Goal: Information Seeking & Learning: Check status

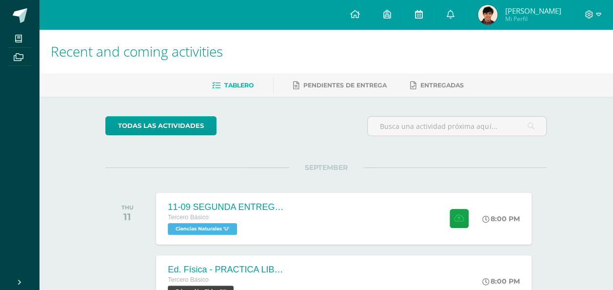
click at [415, 13] on icon at bounding box center [419, 14] width 8 height 9
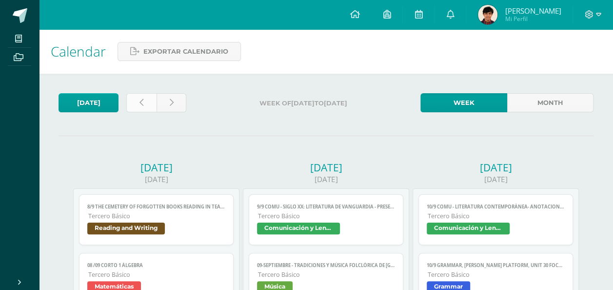
click at [131, 95] on link at bounding box center [141, 102] width 30 height 19
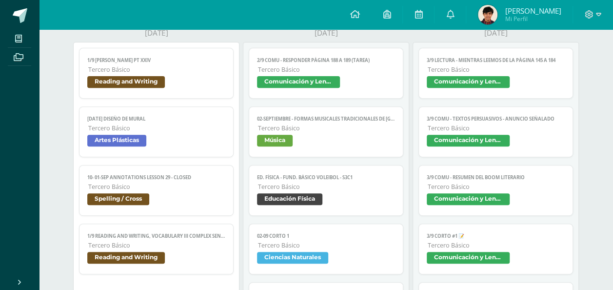
scroll to position [49, 0]
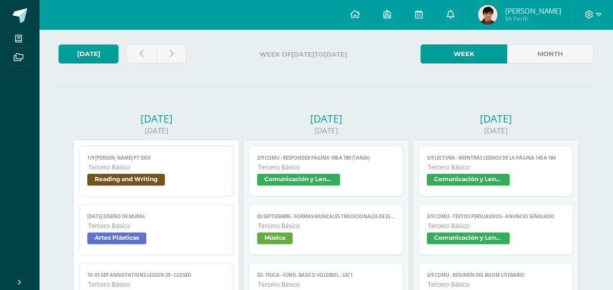
click at [448, 16] on icon at bounding box center [450, 14] width 8 height 9
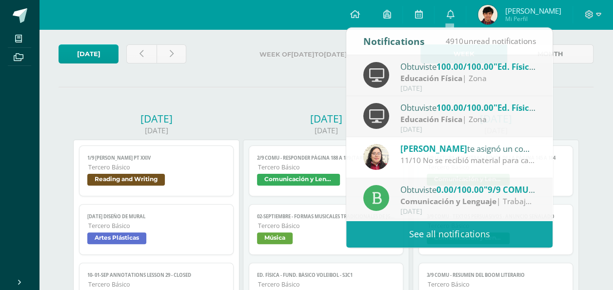
click at [297, 113] on div "Tuesday" at bounding box center [326, 119] width 166 height 14
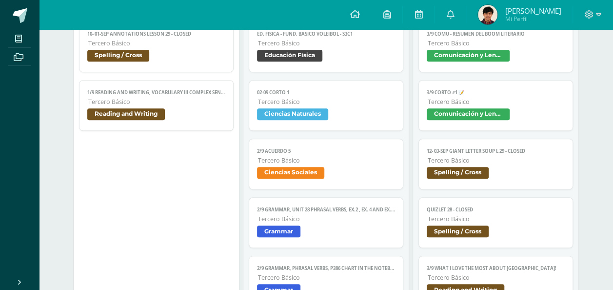
scroll to position [293, 0]
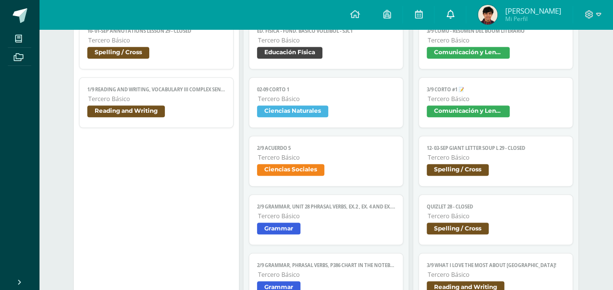
click at [454, 8] on link at bounding box center [450, 14] width 31 height 29
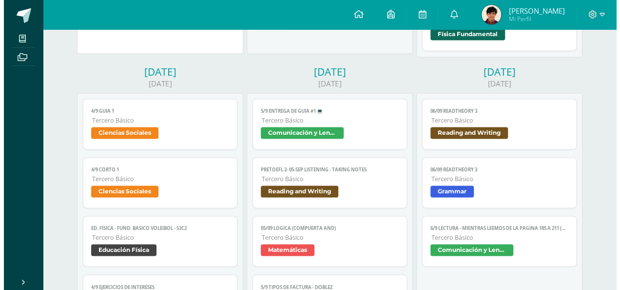
scroll to position [683, 0]
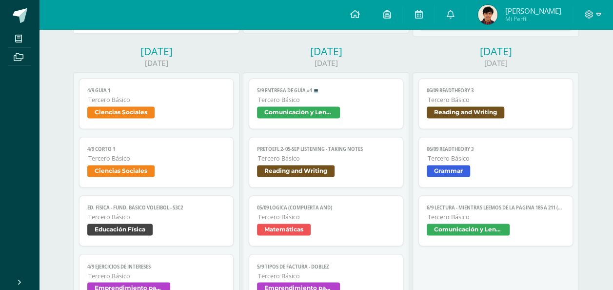
click at [156, 92] on link "4/9 Guia 1 Tercero Básico Ciencias Sociales" at bounding box center [156, 103] width 155 height 51
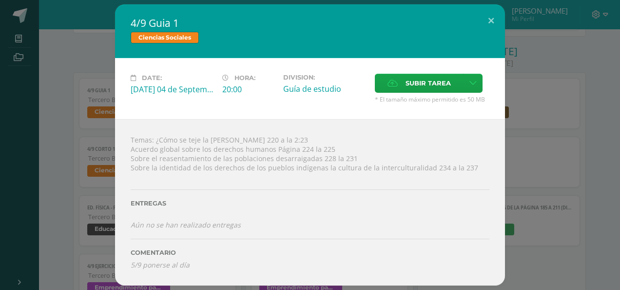
click at [318, 184] on div "Entregas" at bounding box center [310, 200] width 359 height 40
click at [571, 39] on div "4/9 Guia 1 Ciencias Sociales Date: Thursday 04 de September Hora: 20:00 Divisio…" at bounding box center [310, 144] width 613 height 281
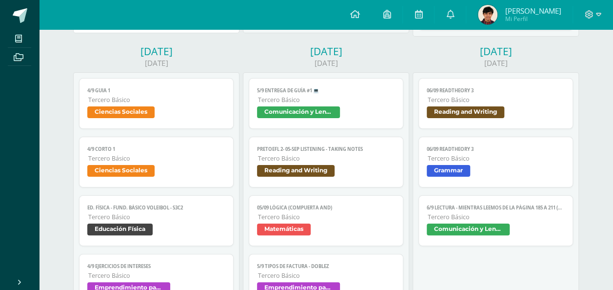
click at [544, 10] on span "[PERSON_NAME]" at bounding box center [533, 11] width 56 height 10
click at [192, 91] on link "4/9 Guia 1 Tercero Básico Ciencias Sociales" at bounding box center [156, 103] width 155 height 51
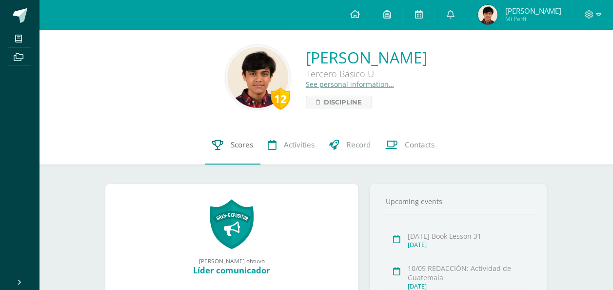
click at [221, 141] on icon at bounding box center [217, 144] width 11 height 10
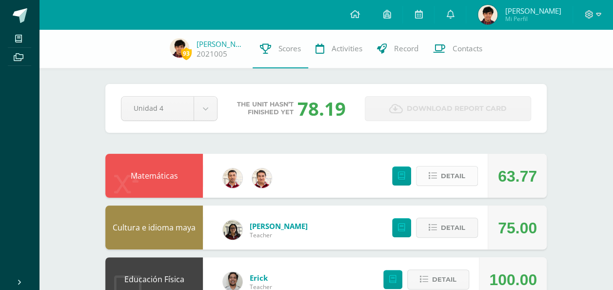
click at [431, 180] on button "Detail" at bounding box center [447, 176] width 62 height 20
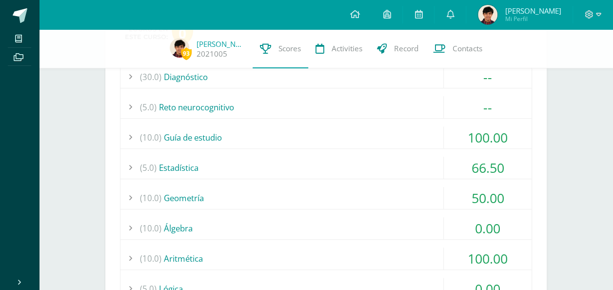
scroll to position [195, 0]
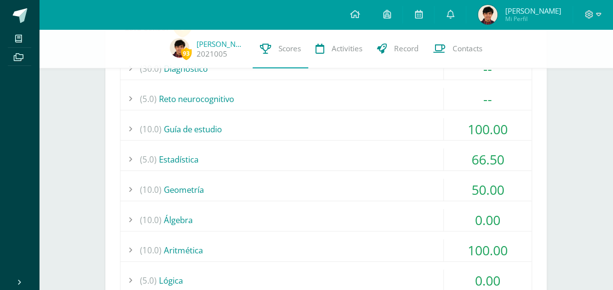
click at [354, 219] on div "(10.0) Álgebra" at bounding box center [325, 220] width 411 height 22
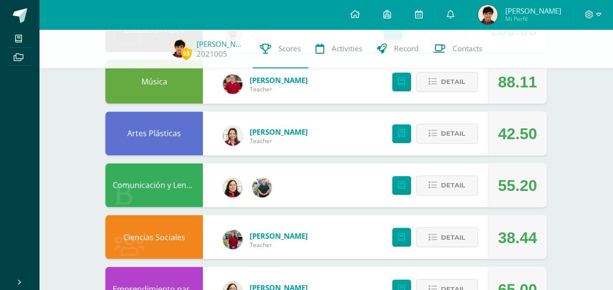
scroll to position [732, 0]
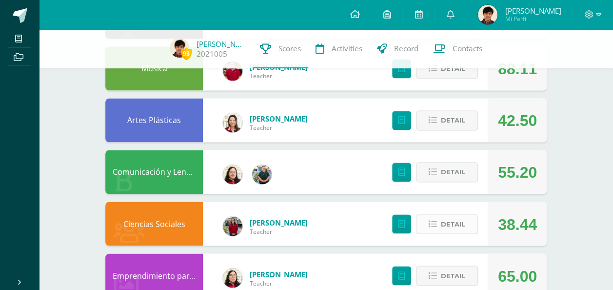
click at [457, 224] on span "Detail" at bounding box center [453, 224] width 24 height 18
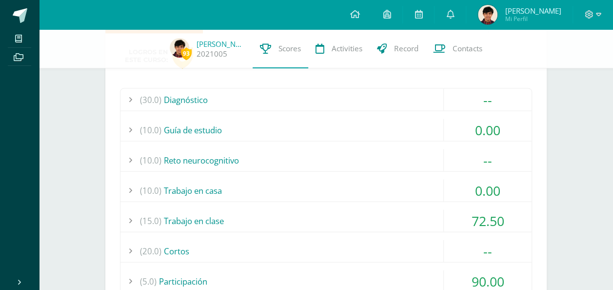
scroll to position [976, 0]
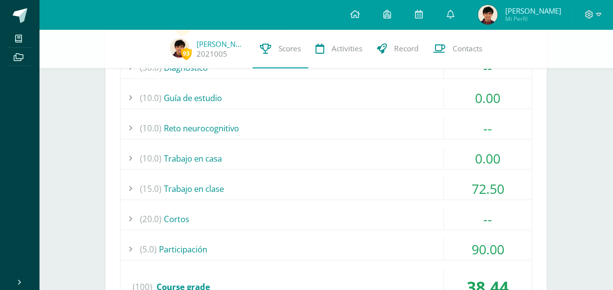
click at [388, 149] on div "(10.0) Trabajo en casa" at bounding box center [325, 158] width 411 height 22
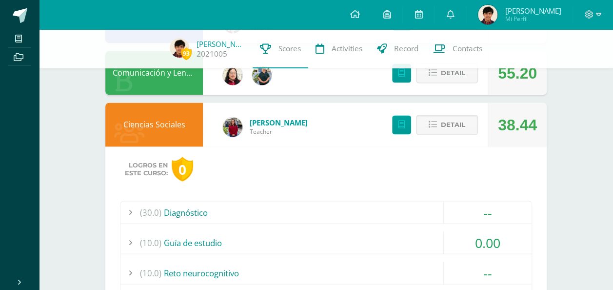
scroll to position [760, 0]
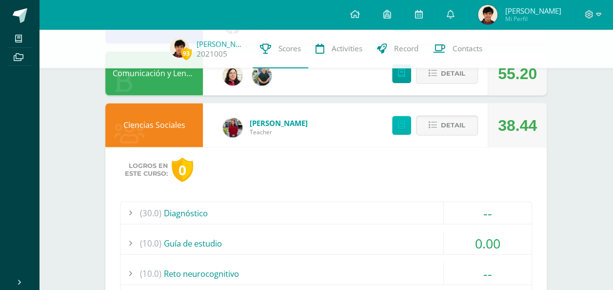
click at [404, 124] on icon at bounding box center [401, 125] width 7 height 8
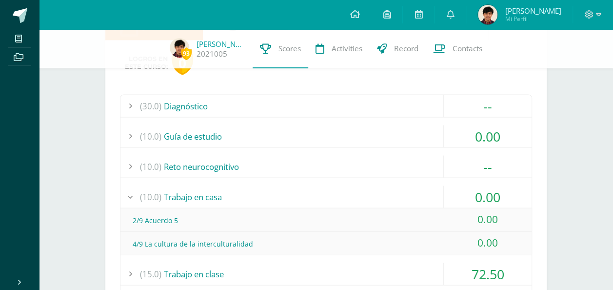
scroll to position [956, 0]
